Goal: Find specific page/section: Find specific page/section

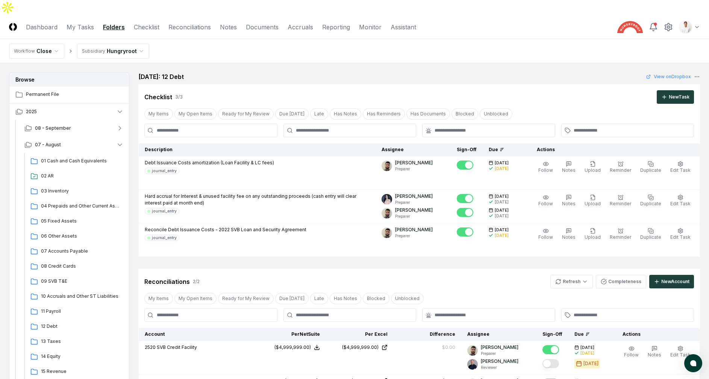
click at [257, 63] on main "Browse Permanent File 2025 08 - September 07 - August 01 Cash and Cash Equivale…" at bounding box center [354, 285] width 709 height 445
click at [377, 63] on main "Browse Permanent File 2025 08 - September 07 - August 01 Cash and Cash Equivale…" at bounding box center [354, 285] width 709 height 445
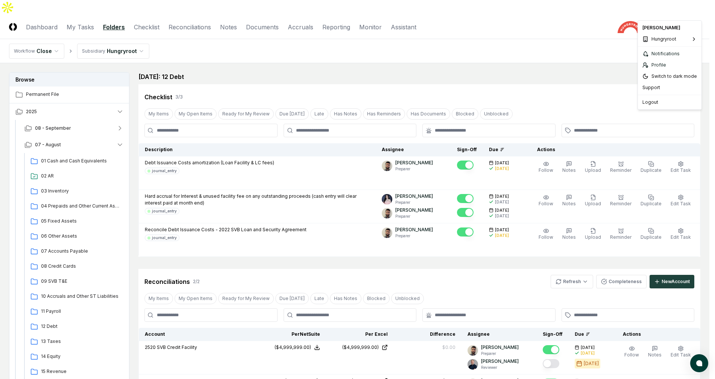
click at [693, 13] on html "CloseCore Dashboard My Tasks Folders Checklist Reconciliations Notes Documents …" at bounding box center [357, 276] width 715 height 553
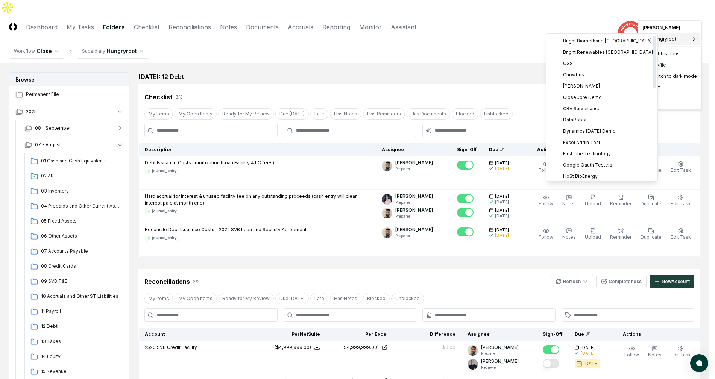
scroll to position [250, 0]
click at [482, 64] on html "CloseCore Dashboard My Tasks Folders Checklist Reconciliations Notes Documents …" at bounding box center [357, 276] width 715 height 553
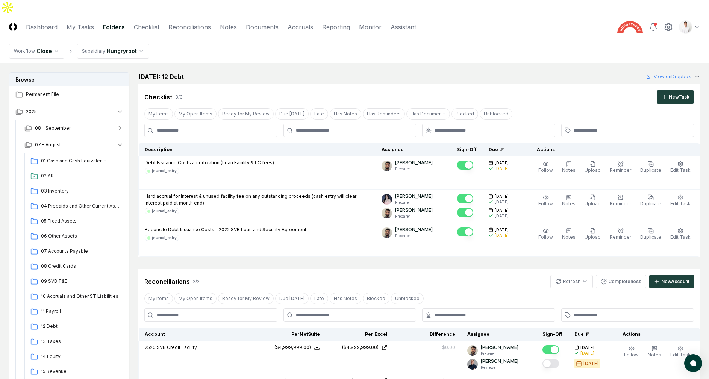
click at [700, 12] on html "CloseCore Dashboard My Tasks Folders Checklist Reconciliations Notes Documents …" at bounding box center [354, 276] width 709 height 553
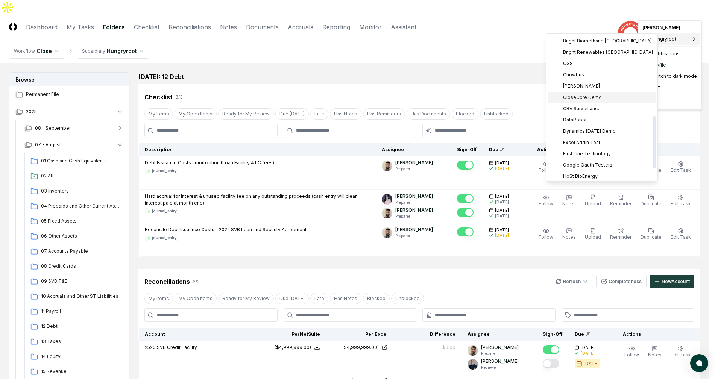
scroll to position [220, 0]
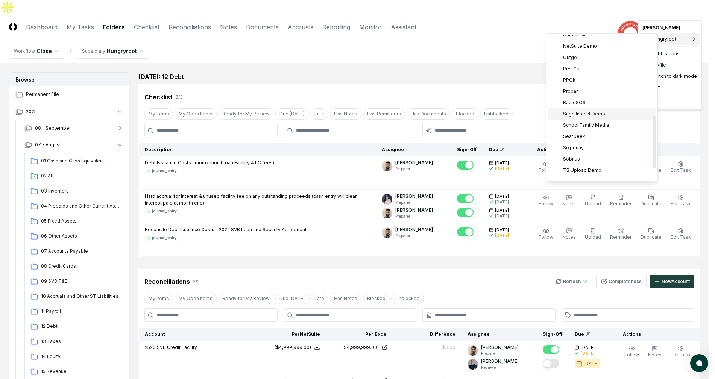
click at [594, 115] on span "Sage Intacct Demo" at bounding box center [584, 114] width 42 height 7
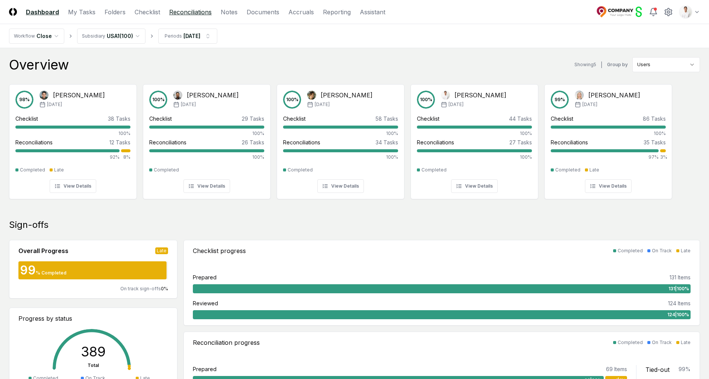
click at [196, 12] on link "Reconciliations" at bounding box center [190, 12] width 42 height 9
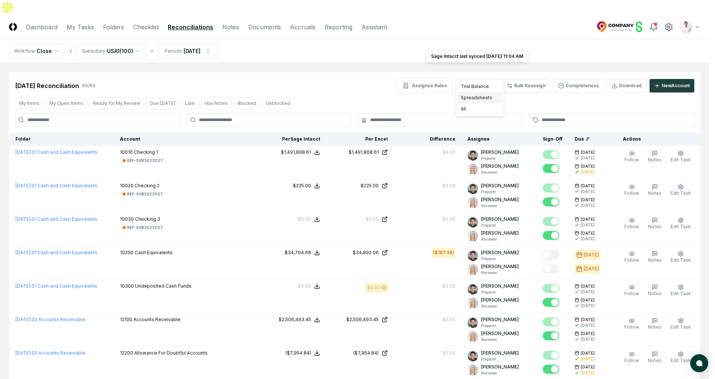
click at [478, 96] on div "Spreadsheets" at bounding box center [480, 97] width 44 height 11
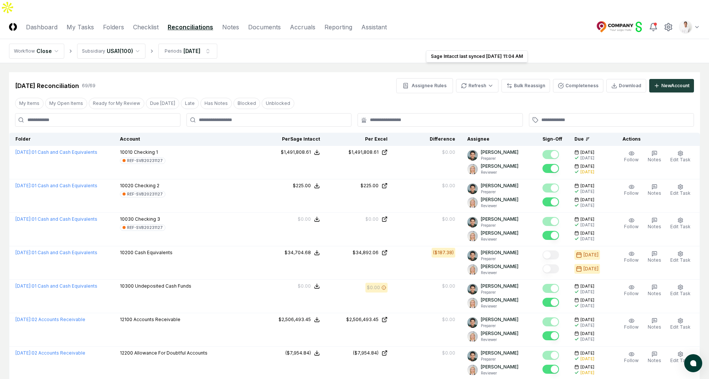
click at [367, 44] on nav "Workflow Close Subsidiary USA1 ( 100 ) Periods Feb 2025" at bounding box center [354, 51] width 709 height 24
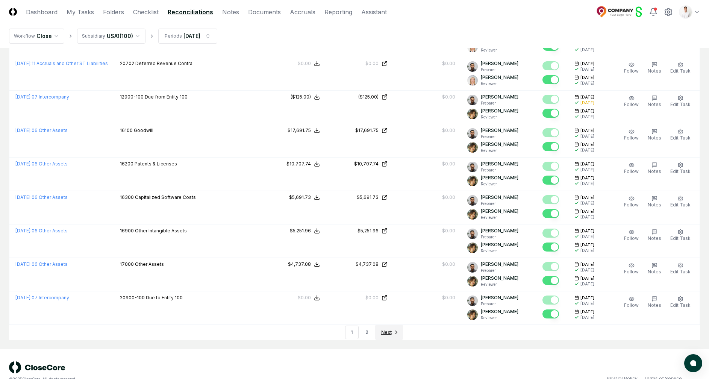
click at [392, 325] on link "Next" at bounding box center [389, 332] width 28 height 15
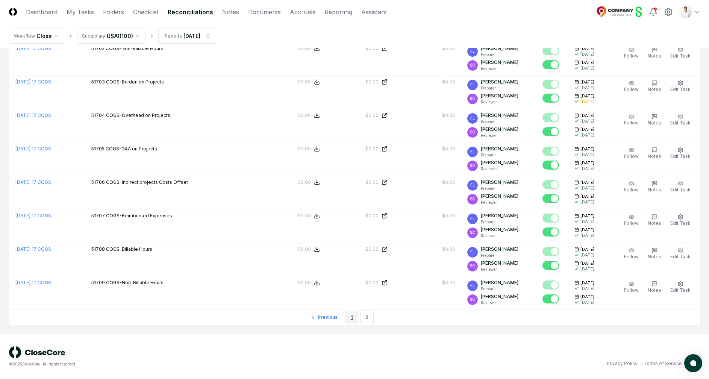
scroll to position [457, 0]
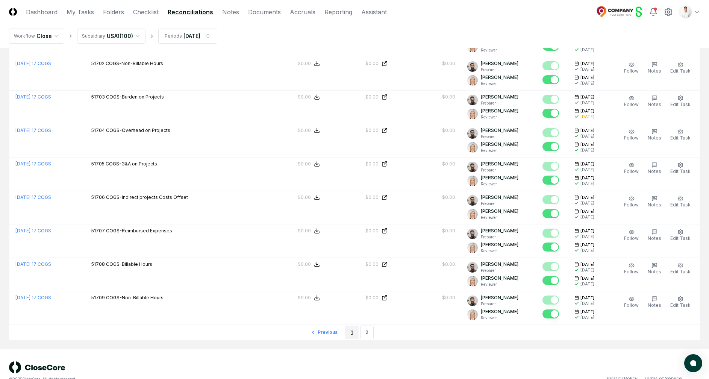
click at [353, 326] on link "1" at bounding box center [352, 333] width 14 height 14
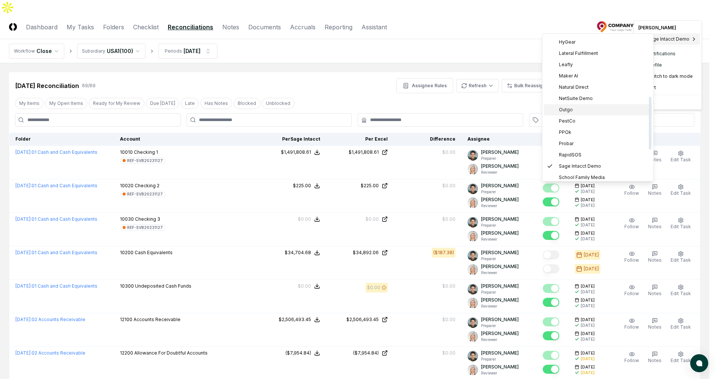
scroll to position [174, 0]
click at [590, 94] on span "NetSuite Demo" at bounding box center [576, 92] width 34 height 7
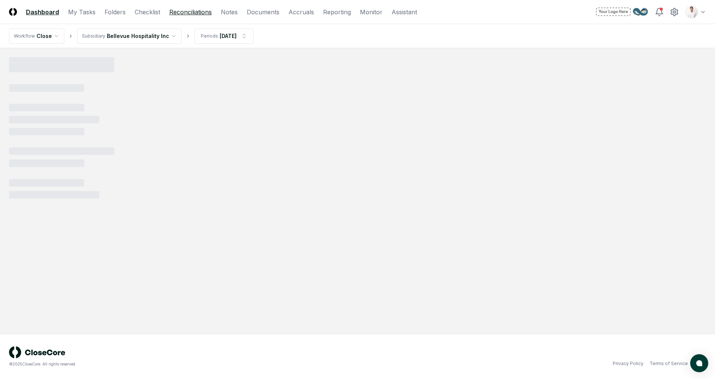
click at [189, 14] on link "Reconciliations" at bounding box center [190, 12] width 42 height 9
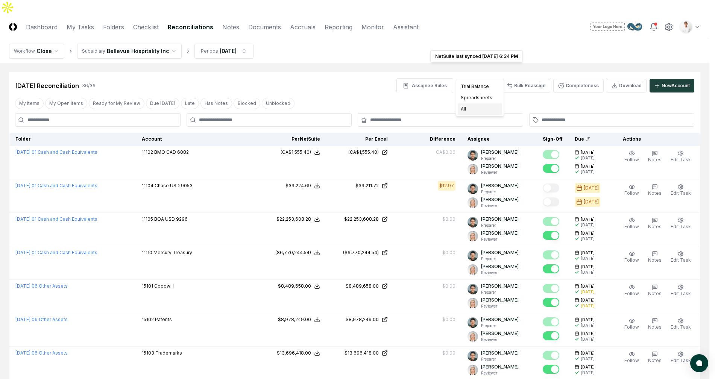
click at [475, 106] on div "All" at bounding box center [480, 108] width 44 height 11
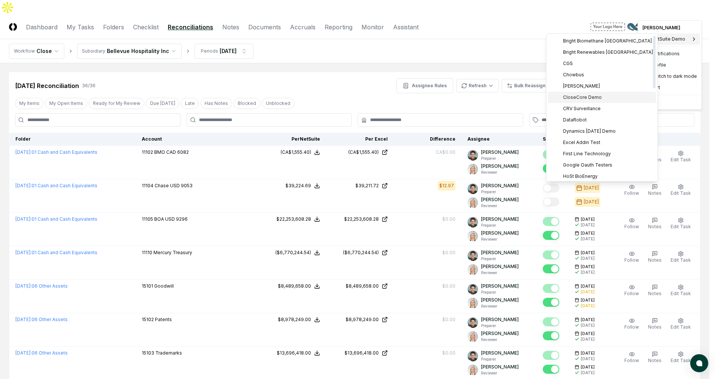
click at [605, 93] on div "CloseCore Demo" at bounding box center [602, 97] width 108 height 11
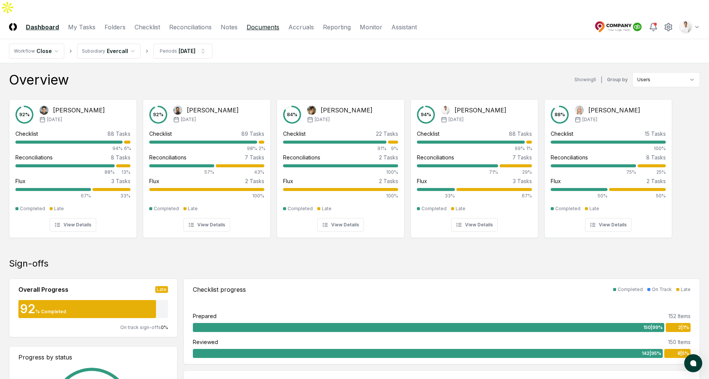
click at [254, 23] on link "Documents" at bounding box center [263, 27] width 33 height 9
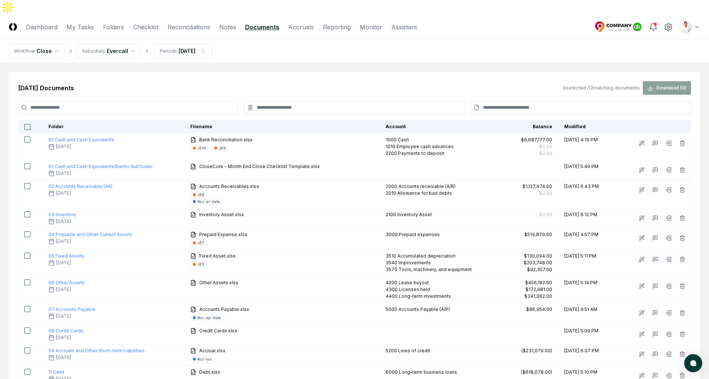
click at [363, 63] on main "[DATE] Documents 0 selected / 12 matching documents Download ( 0 ) Folder Filen…" at bounding box center [354, 250] width 709 height 374
click at [197, 23] on link "Reconciliations" at bounding box center [189, 27] width 42 height 9
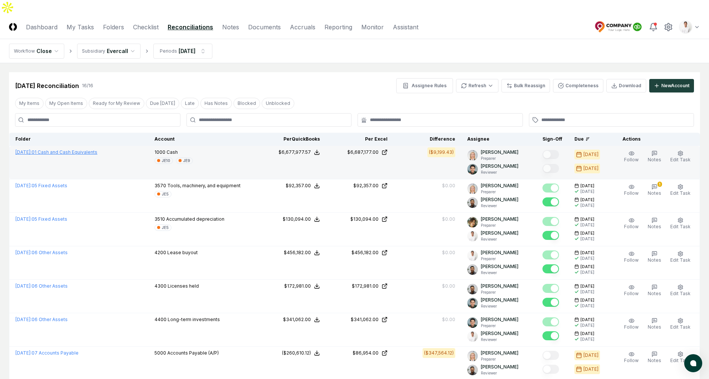
click at [95, 149] on link "[DATE] : 01 Cash and Cash Equivalents" at bounding box center [56, 152] width 82 height 6
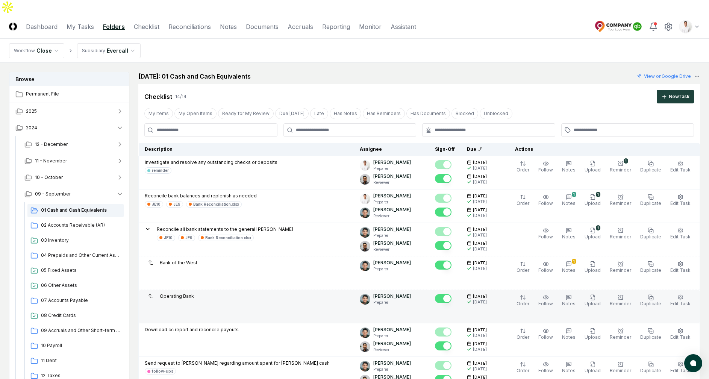
scroll to position [520, 0]
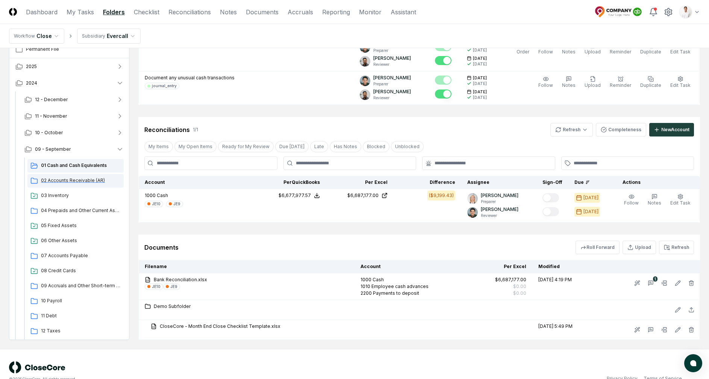
click at [100, 177] on span "02 Accounts Receivable (AR)" at bounding box center [81, 180] width 80 height 7
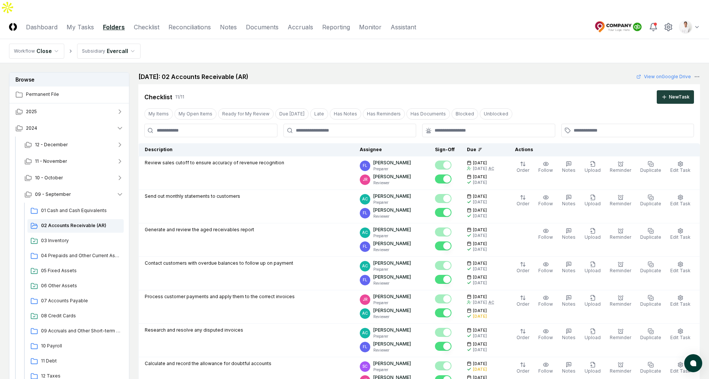
scroll to position [380, 0]
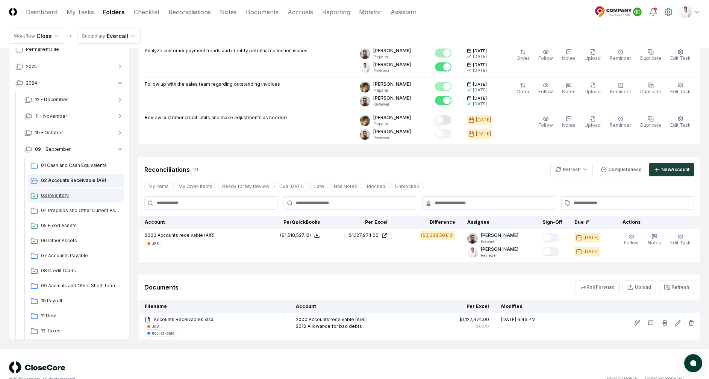
click at [59, 189] on div "03 Inventory" at bounding box center [75, 196] width 96 height 14
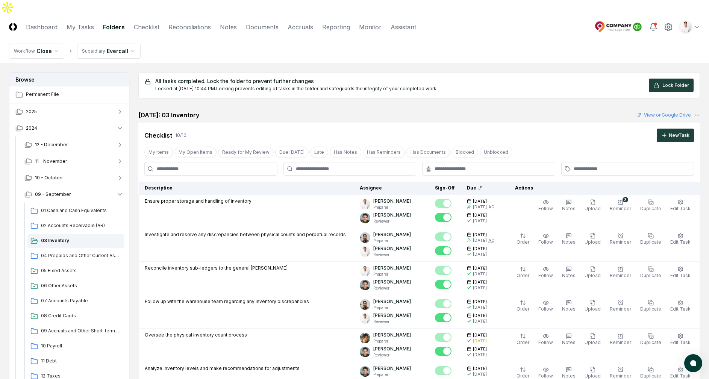
scroll to position [369, 0]
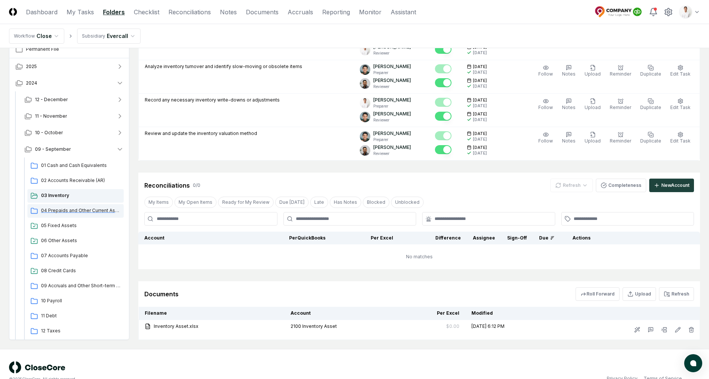
click at [58, 207] on span "04 Prepaids and Other Current Assets" at bounding box center [81, 210] width 80 height 7
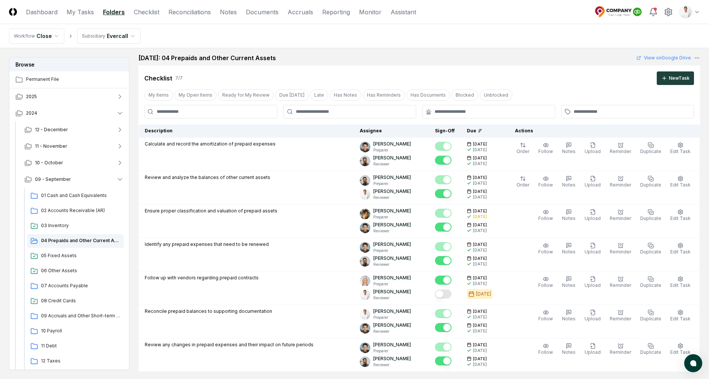
scroll to position [239, 0]
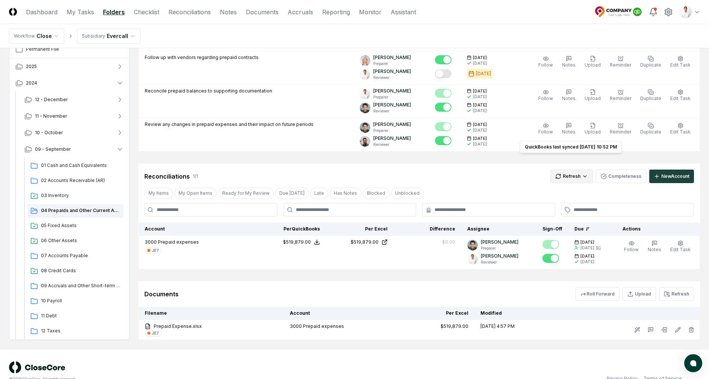
click at [566, 163] on html "CloseCore Dashboard My Tasks Folders Checklist Reconciliations Notes Documents …" at bounding box center [354, 77] width 709 height 633
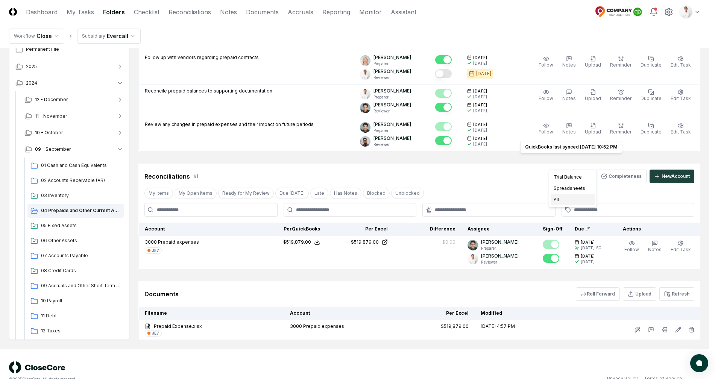
click at [565, 202] on div "All" at bounding box center [573, 199] width 44 height 11
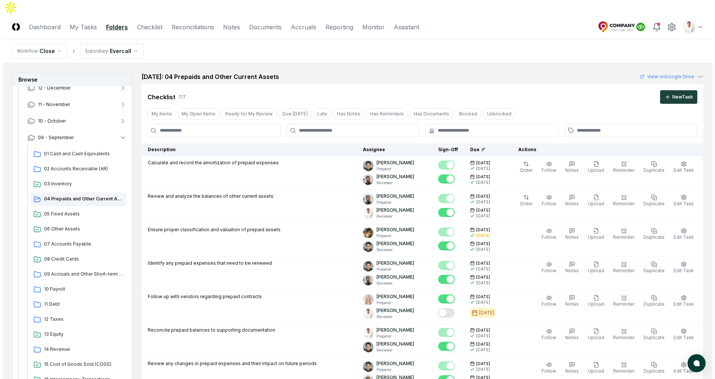
scroll to position [6, 0]
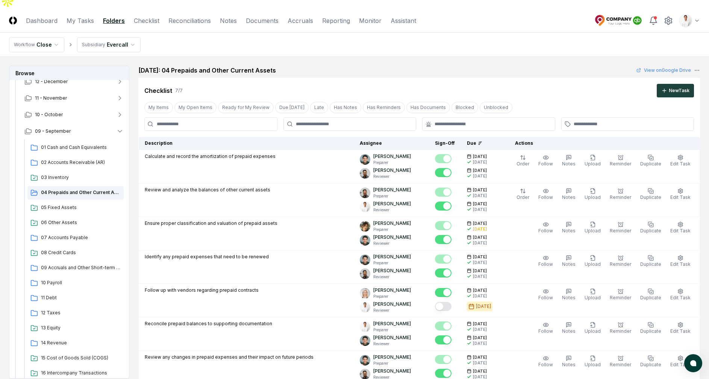
click at [385, 66] on div "September 2024: 04 Prepaids and Other Current Assets View on Google Drive" at bounding box center [419, 70] width 562 height 9
click at [352, 66] on div "September 2024: 04 Prepaids and Other Current Assets View on Google Drive" at bounding box center [419, 70] width 562 height 9
click at [688, 5] on html "CloseCore Dashboard My Tasks Folders Checklist Reconciliations Notes Documents …" at bounding box center [354, 310] width 709 height 633
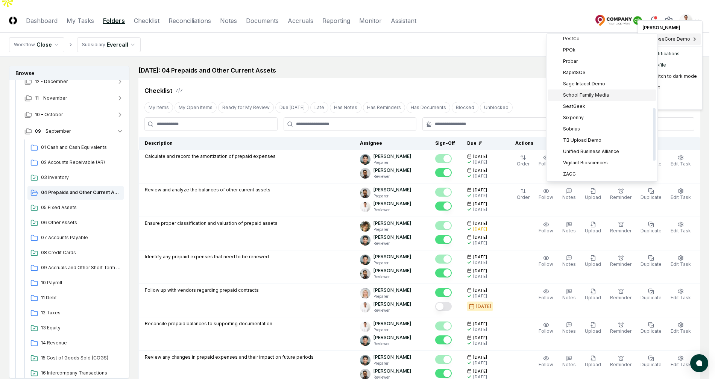
scroll to position [125, 0]
click at [587, 73] on span "Hungryroot" at bounding box center [575, 73] width 25 height 7
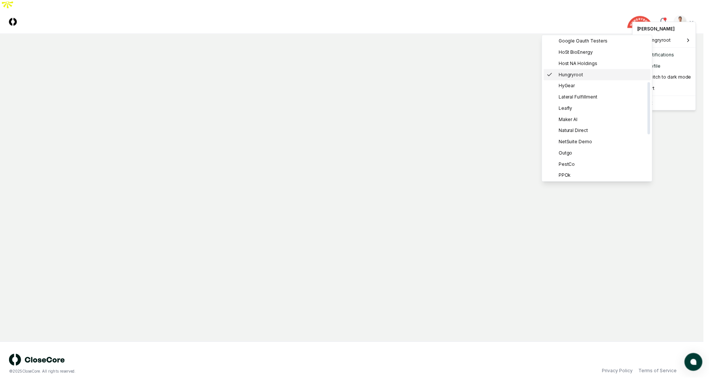
scroll to position [0, 0]
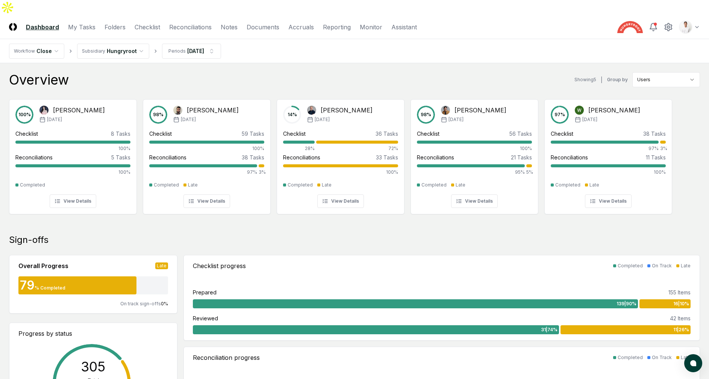
click at [188, 23] on link "Reconciliations" at bounding box center [190, 27] width 42 height 9
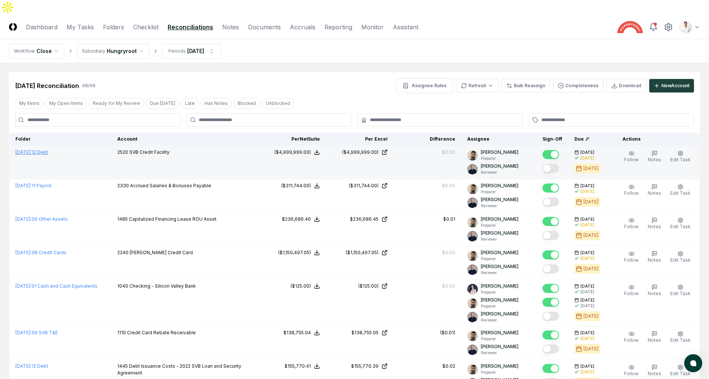
click at [48, 149] on link "[DATE] : 12 Debt" at bounding box center [31, 152] width 33 height 6
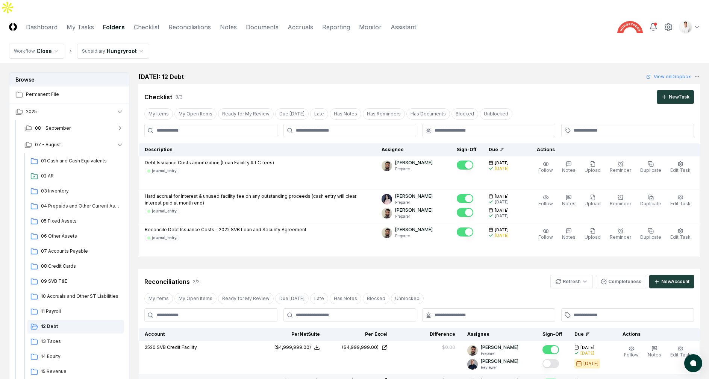
scroll to position [159, 0]
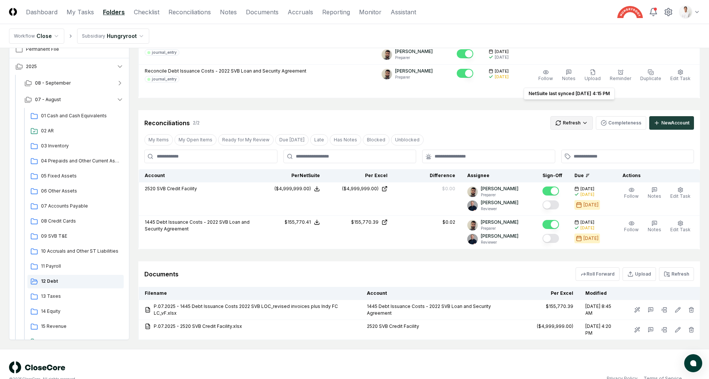
click at [579, 113] on html "CloseCore Dashboard My Tasks Folders Checklist Reconciliations Notes Documents …" at bounding box center [354, 117] width 709 height 553
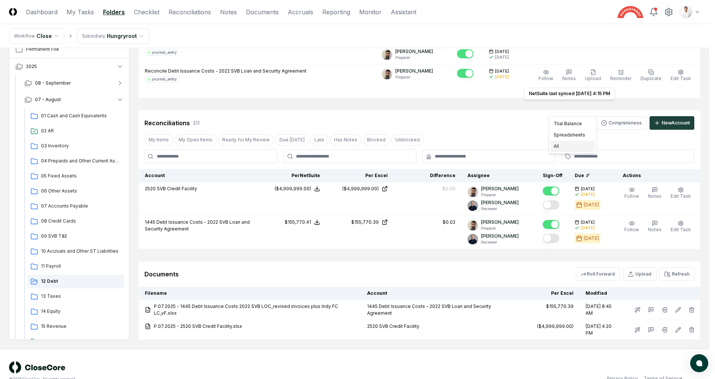
click at [565, 147] on div "All" at bounding box center [573, 146] width 44 height 11
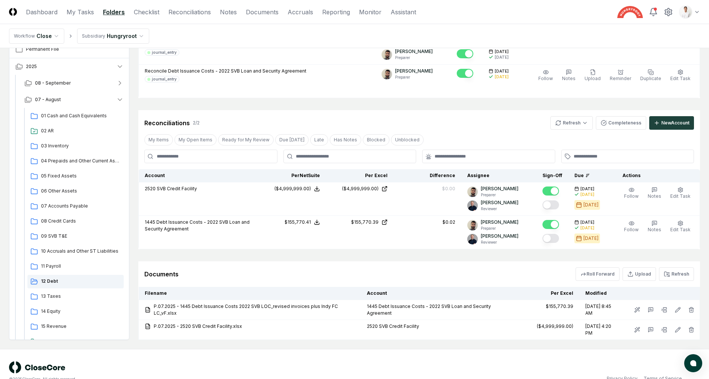
scroll to position [0, 0]
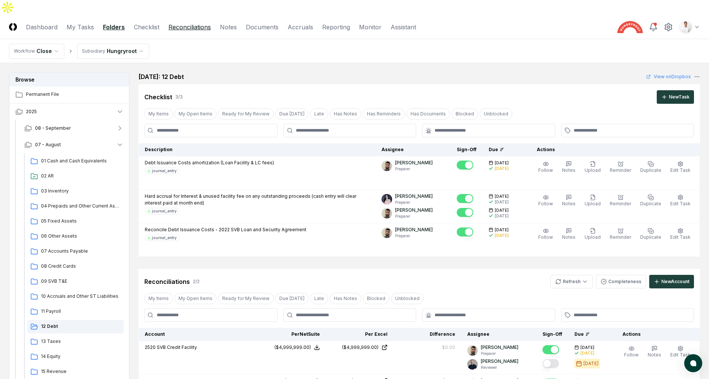
click at [196, 23] on link "Reconciliations" at bounding box center [189, 27] width 42 height 9
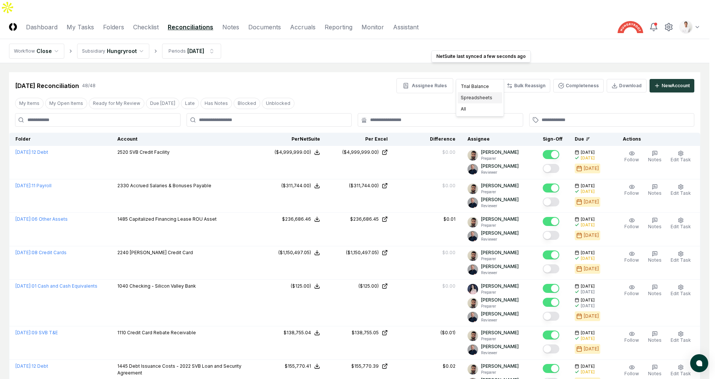
click at [483, 95] on div "Spreadsheets" at bounding box center [480, 97] width 44 height 11
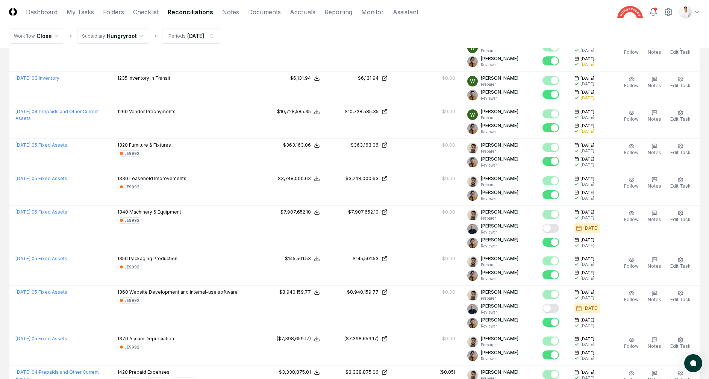
scroll to position [1006, 0]
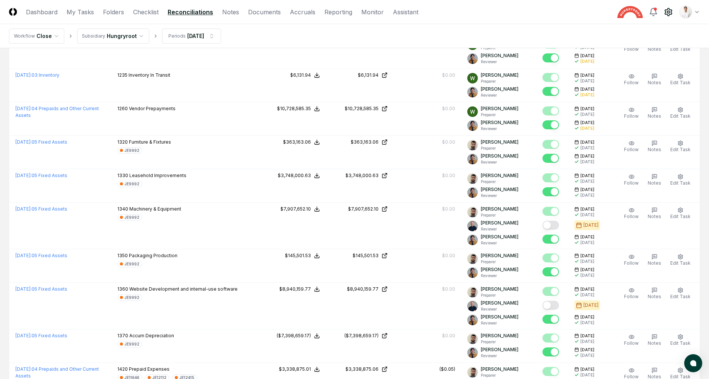
click at [667, 9] on icon at bounding box center [668, 12] width 9 height 9
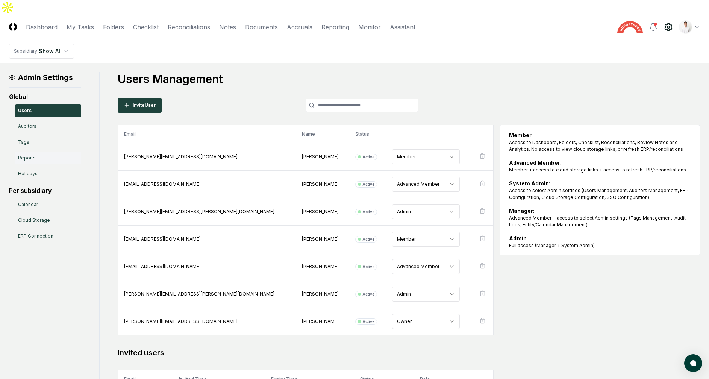
click at [42, 152] on link "Reports" at bounding box center [48, 158] width 66 height 13
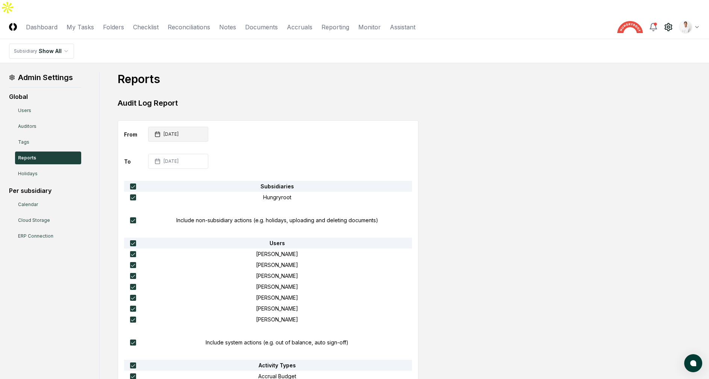
click at [171, 127] on button "2025-01-01" at bounding box center [178, 134] width 60 height 15
click at [216, 142] on button "Go to next month" at bounding box center [219, 138] width 11 height 11
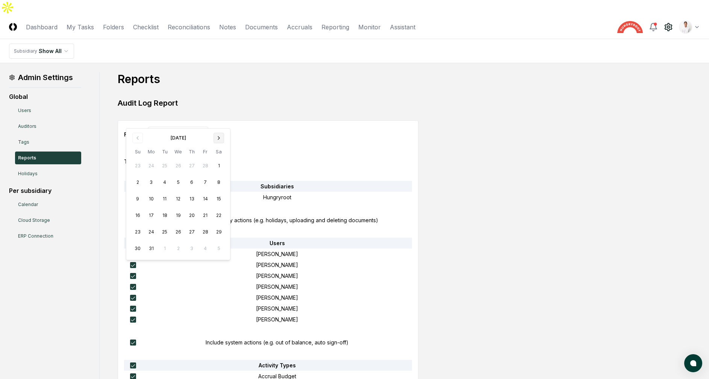
click at [216, 142] on button "Go to next month" at bounding box center [219, 138] width 11 height 11
click at [220, 139] on icon "Go to next month" at bounding box center [219, 138] width 6 height 6
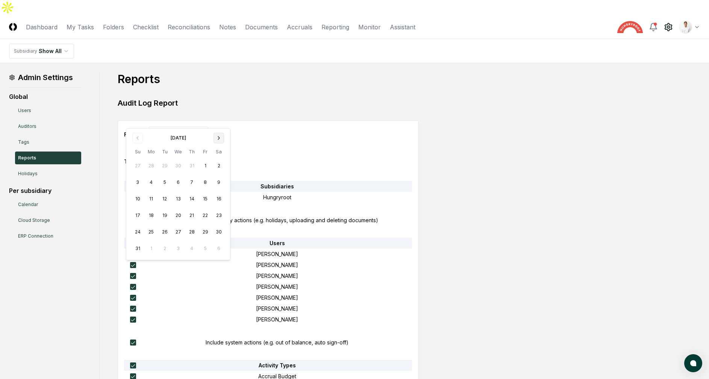
click at [220, 139] on icon "Go to next month" at bounding box center [219, 138] width 6 height 6
click at [136, 138] on icon "Go to previous month" at bounding box center [138, 138] width 6 height 6
click at [194, 181] on button "7" at bounding box center [192, 183] width 14 height 14
click at [271, 104] on div "Reports Audit Log Report From 2025-08-07 August 2025 Su Mo Tu We Th Fr Sa 27 28…" at bounding box center [268, 341] width 301 height 539
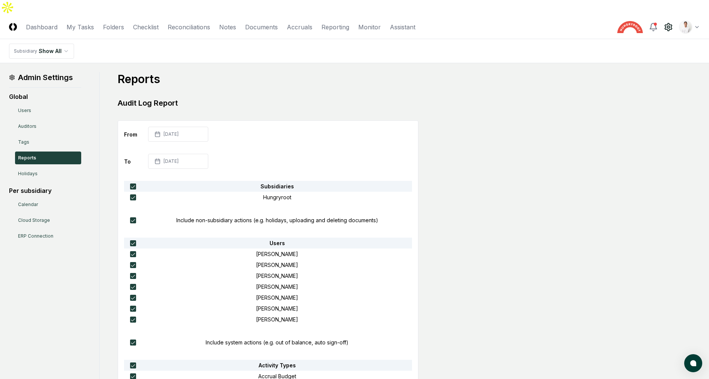
scroll to position [272, 0]
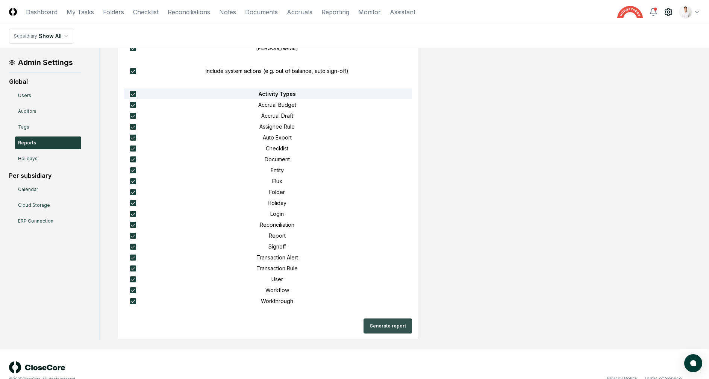
click at [380, 319] on button "Generate report" at bounding box center [388, 326] width 49 height 15
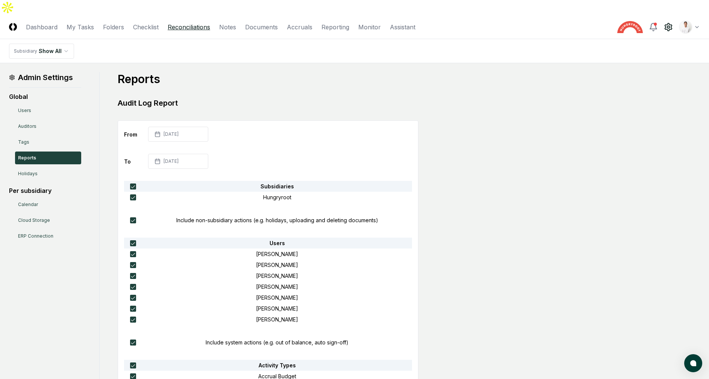
click at [185, 23] on link "Reconciliations" at bounding box center [189, 27] width 42 height 9
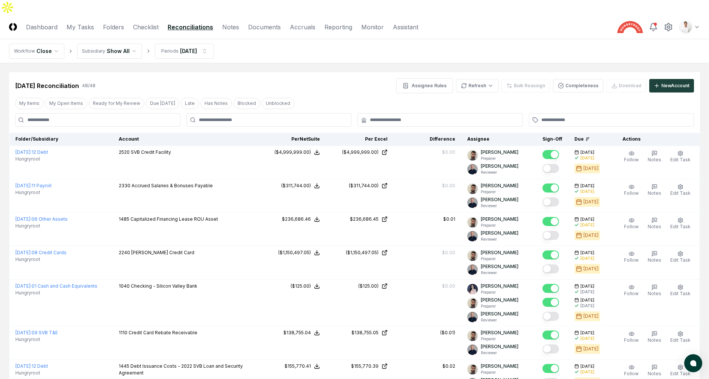
click at [445, 44] on nav "Workflow Close Subsidiary Show All Periods Aug 2025" at bounding box center [354, 51] width 709 height 24
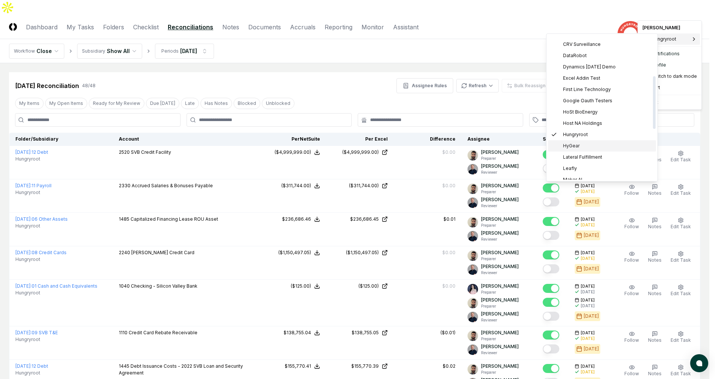
scroll to position [111, 0]
click at [586, 120] on div "Leafly" at bounding box center [602, 121] width 108 height 11
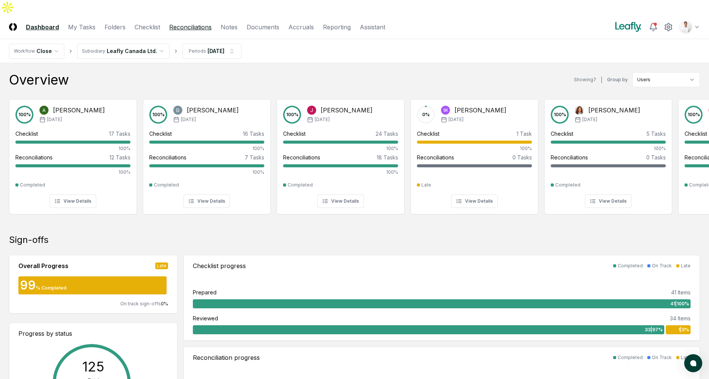
click at [197, 23] on link "Reconciliations" at bounding box center [190, 27] width 42 height 9
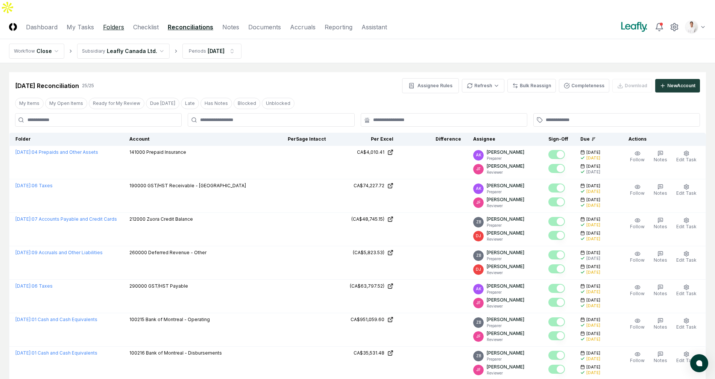
click at [121, 23] on link "Folders" at bounding box center [113, 27] width 21 height 9
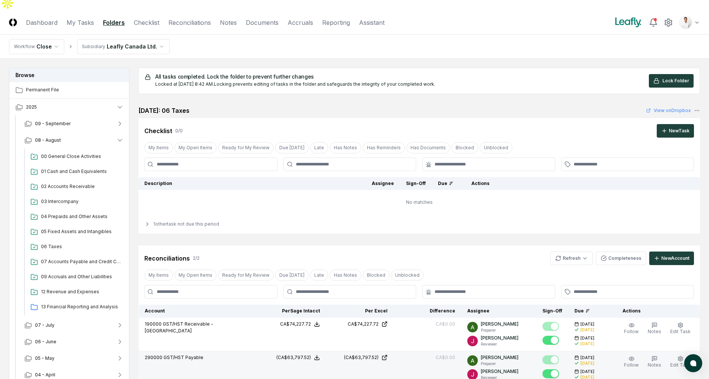
scroll to position [120, 0]
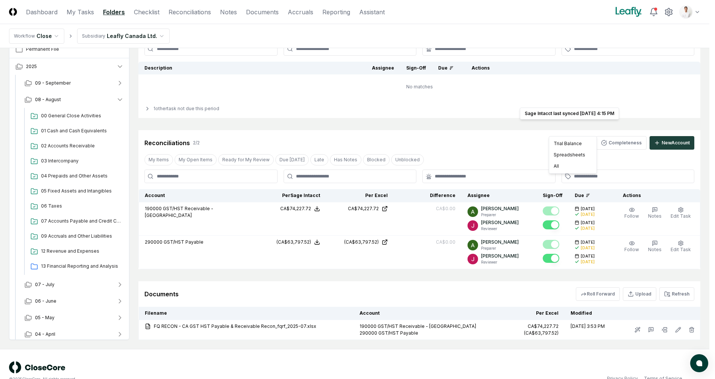
click at [575, 129] on html "CloseCore Dashboard My Tasks Folders Checklist Reconciliations Notes Documents …" at bounding box center [357, 137] width 715 height 514
click at [568, 163] on div "All" at bounding box center [573, 166] width 44 height 11
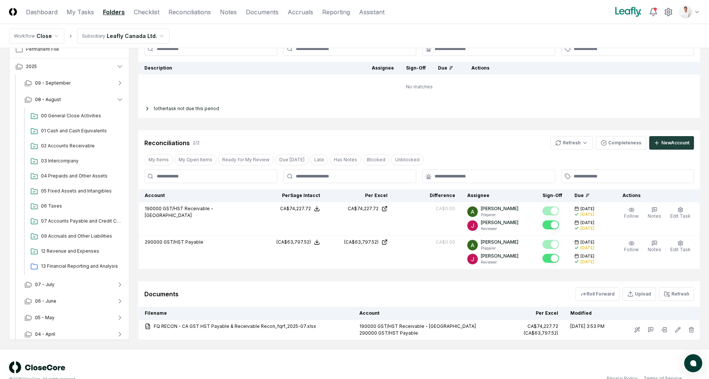
click at [272, 99] on div "1 other task not due this period" at bounding box center [419, 108] width 562 height 19
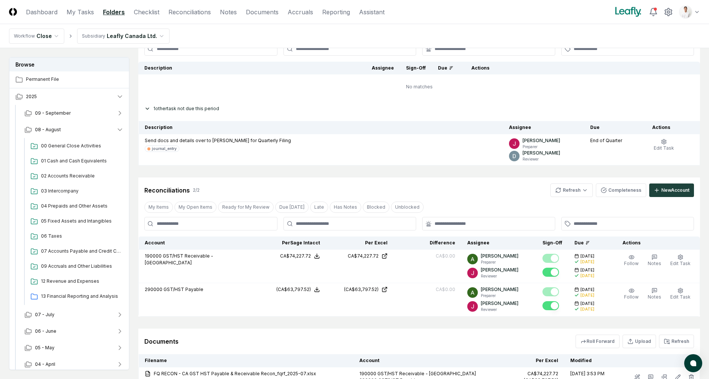
click at [258, 99] on div "1 other task not due this period" at bounding box center [419, 108] width 562 height 19
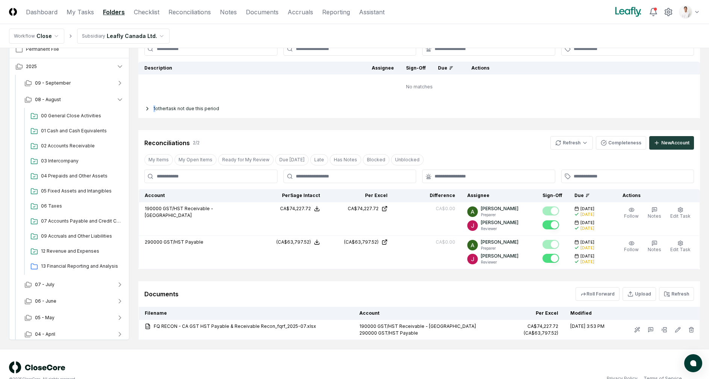
click at [258, 99] on div "1 other task not due this period" at bounding box center [419, 108] width 562 height 19
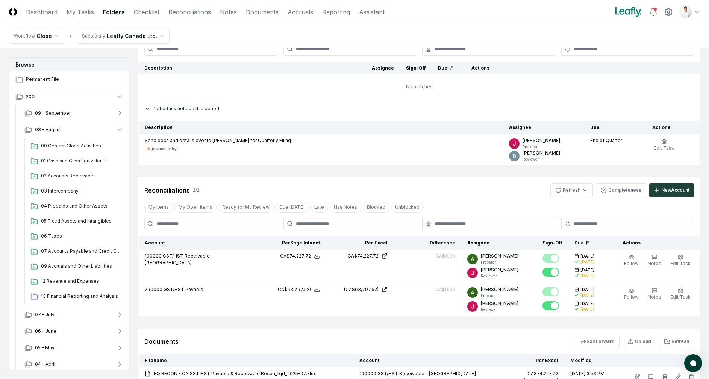
click at [258, 99] on div "1 other task not due this period" at bounding box center [419, 108] width 562 height 19
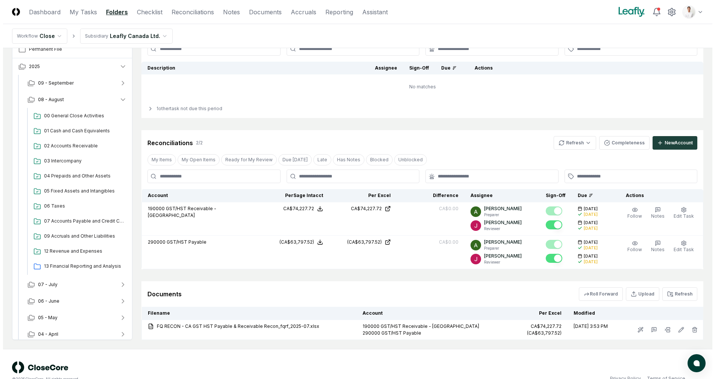
scroll to position [0, 0]
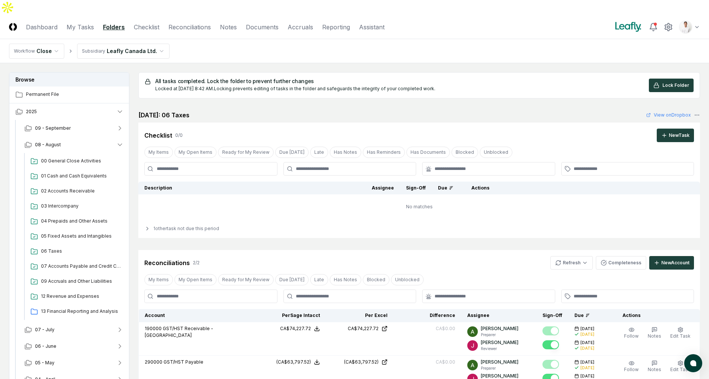
click at [496, 63] on main "Browse Permanent File 2025 09 - September 08 - August 00 General Close Activiti…" at bounding box center [354, 266] width 709 height 406
click at [695, 8] on html "CloseCore Dashboard My Tasks Folders Checklist Reconciliations Notes Documents …" at bounding box center [354, 257] width 709 height 514
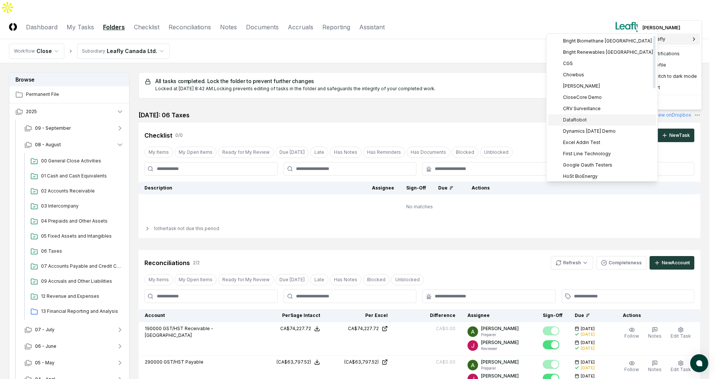
click at [596, 122] on div "DataRobot" at bounding box center [602, 119] width 108 height 11
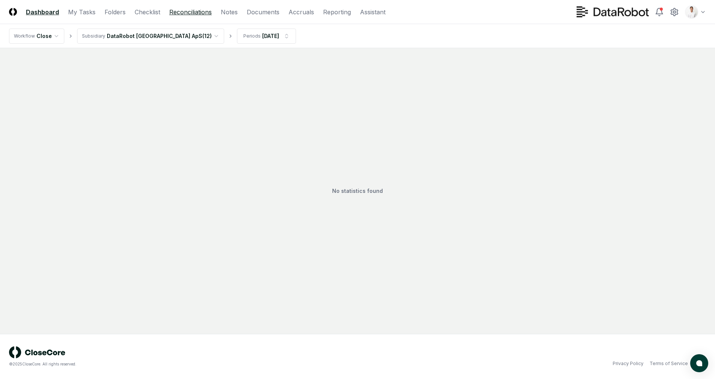
click at [204, 11] on link "Reconciliations" at bounding box center [190, 12] width 42 height 9
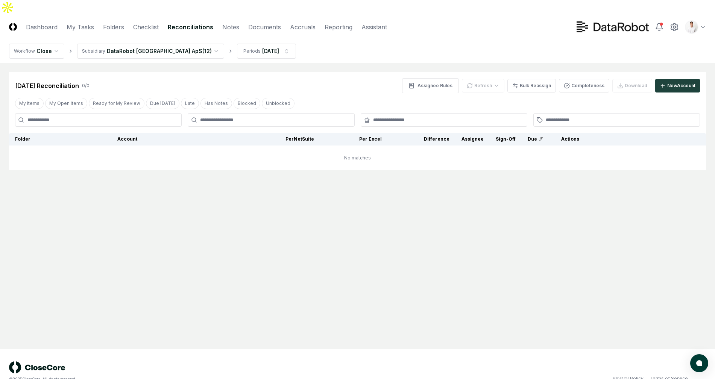
click at [498, 43] on nav "Workflow Close Subsidiary DataRobot [GEOGRAPHIC_DATA] ApS ( 12 ) Periods [DATE]" at bounding box center [357, 51] width 715 height 24
click at [266, 20] on header "CloseCore Dashboard My Tasks Folders Checklist Reconciliations Notes Documents …" at bounding box center [357, 27] width 715 height 24
click at [265, 23] on link "Documents" at bounding box center [264, 27] width 33 height 9
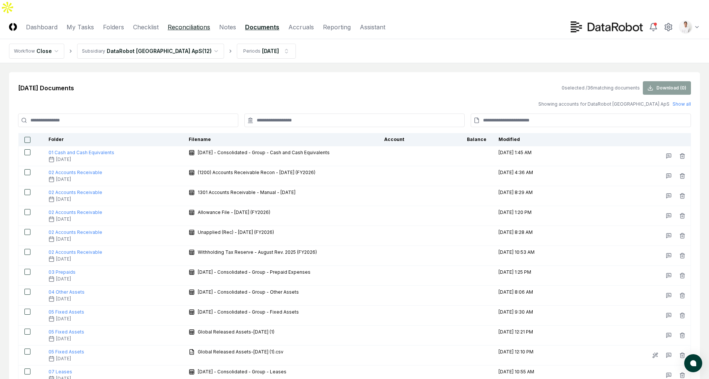
click at [177, 23] on link "Reconciliations" at bounding box center [189, 27] width 42 height 9
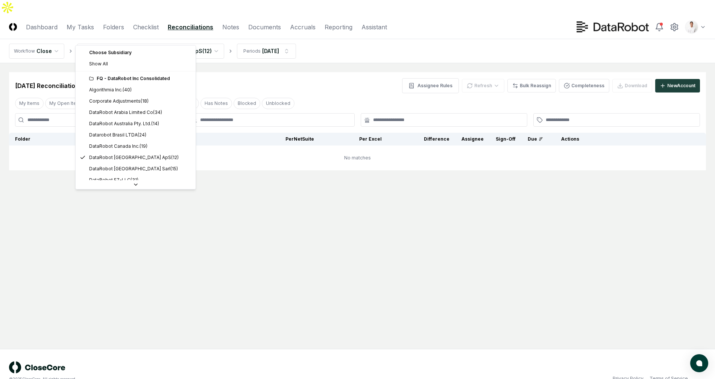
click at [178, 32] on html "CloseCore Dashboard My Tasks Folders Checklist Reconciliations Notes Documents …" at bounding box center [357, 197] width 715 height 394
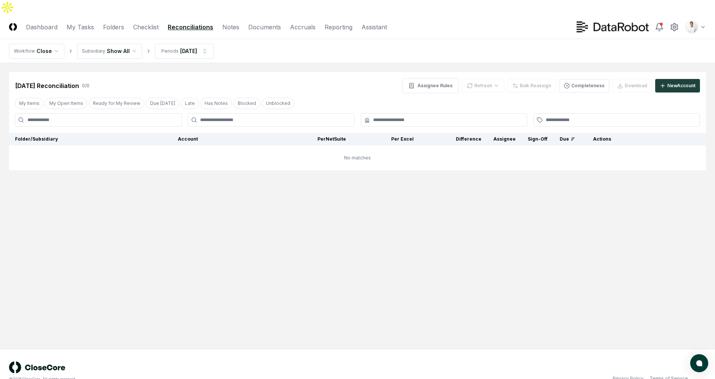
click at [192, 72] on div "[DATE] Reconciliation 0 / 0 Assignee Rules Refresh Bulk Reassign Completeness D…" at bounding box center [357, 82] width 697 height 21
click at [271, 23] on link "Documents" at bounding box center [264, 27] width 33 height 9
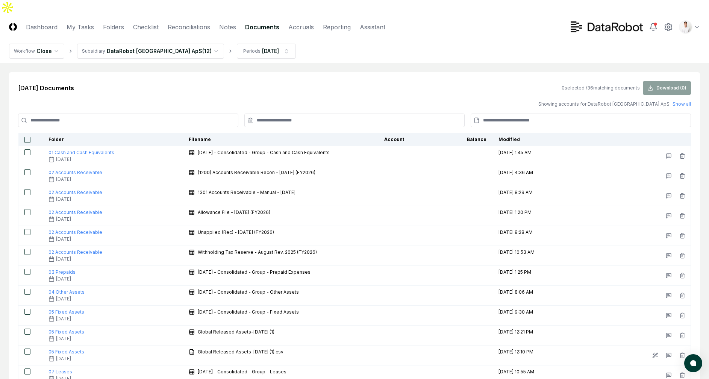
click at [206, 114] on input at bounding box center [128, 121] width 220 height 14
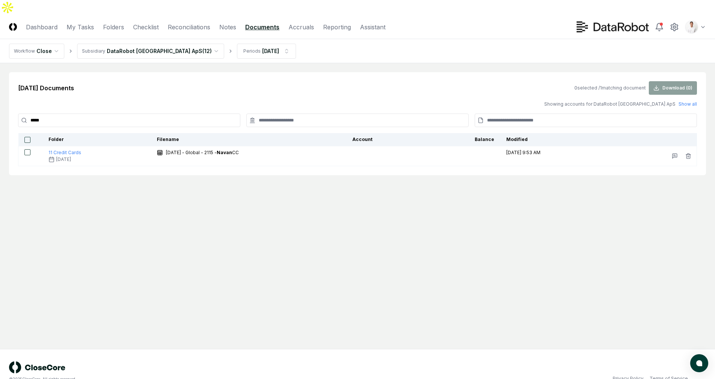
type input "*****"
click at [248, 171] on main "[DATE] Documents 0 selected / 1 matching document Download ( 0 ) Showing accoun…" at bounding box center [357, 206] width 715 height 286
click at [278, 81] on div "[DATE] Documents 0 selected / 1 matching document Download ( 0 )" at bounding box center [357, 88] width 679 height 14
click at [280, 165] on main "[DATE] Documents 0 selected / 1 matching document Download ( 0 ) Showing accoun…" at bounding box center [357, 206] width 715 height 286
click at [219, 81] on div "[DATE] Documents 0 selected / 1 matching document Download ( 0 )" at bounding box center [357, 88] width 679 height 14
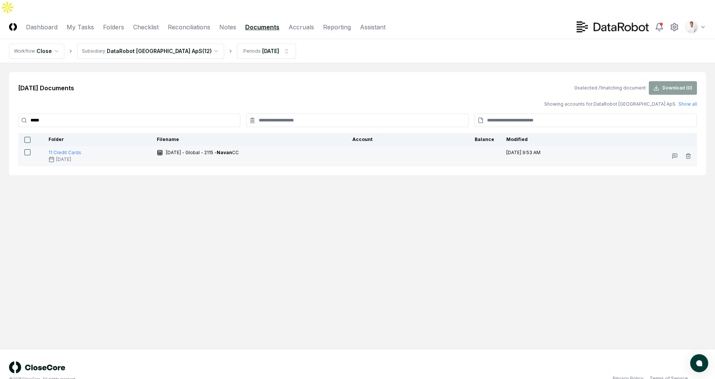
click at [68, 146] on td "11 Credit Cards [DATE]" at bounding box center [96, 156] width 108 height 20
click at [66, 150] on span "11 Credit Cards" at bounding box center [65, 153] width 33 height 6
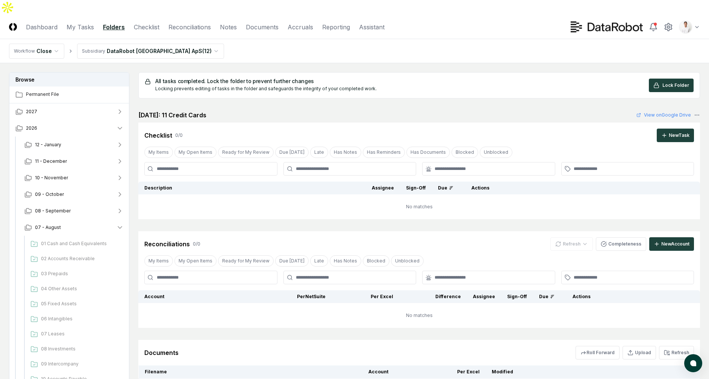
scroll to position [99, 0]
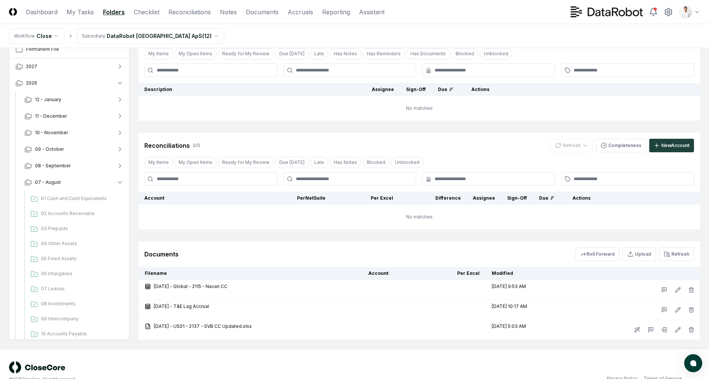
click at [545, 218] on div "All tasks completed. Lock the folder to prevent further changes Locking prevent…" at bounding box center [419, 157] width 562 height 366
click at [671, 247] on button "Refresh" at bounding box center [676, 254] width 35 height 14
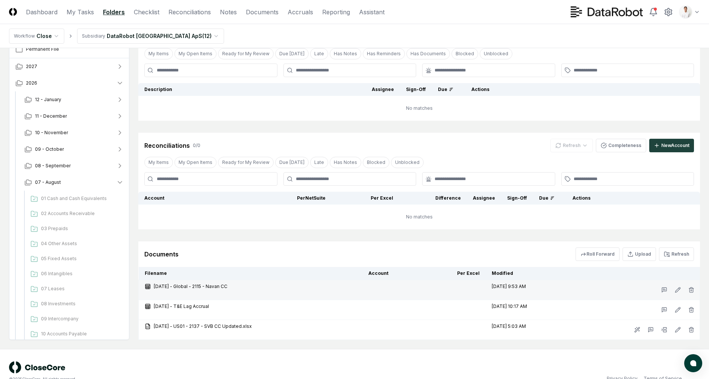
scroll to position [89, 0]
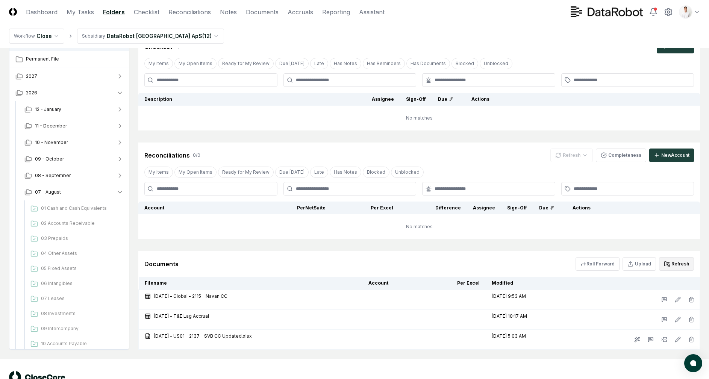
click at [686, 257] on button "Refresh" at bounding box center [676, 264] width 35 height 14
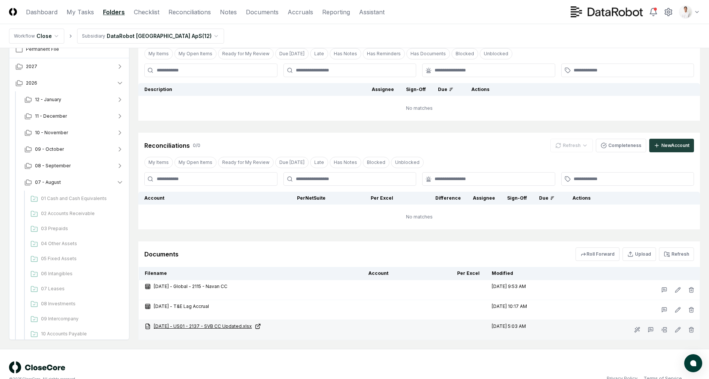
scroll to position [82, 0]
